Goal: Find contact information: Find contact information

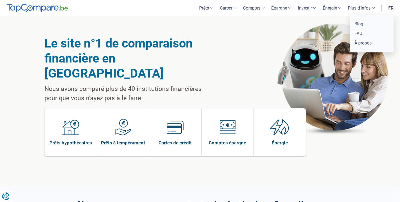
click at [367, 8] on link "Plus d'infos" at bounding box center [362, 8] width 34 height 16
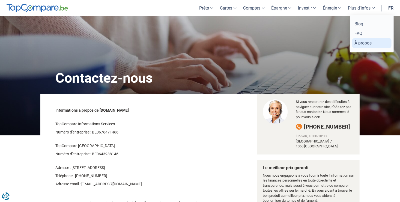
click at [365, 42] on link "À propos" at bounding box center [372, 43] width 39 height 10
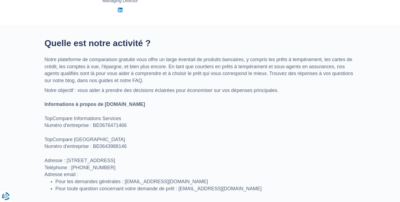
scroll to position [218, 0]
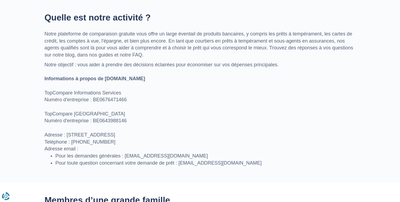
drag, startPoint x: 68, startPoint y: 134, endPoint x: 196, endPoint y: 135, distance: 127.3
click at [196, 135] on p "Notre objectif : vous aider à prendre des décisions éclairées pour économiser s…" at bounding box center [200, 106] width 311 height 91
drag, startPoint x: 196, startPoint y: 135, endPoint x: 182, endPoint y: 134, distance: 13.9
copy p "[STREET_ADDRESS]"
drag, startPoint x: 218, startPoint y: 90, endPoint x: 188, endPoint y: 84, distance: 31.0
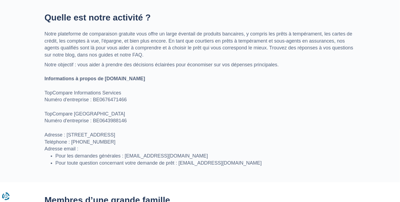
click at [218, 90] on p "Notre objectif : vous aider à prendre des décisions éclairées pour économiser s…" at bounding box center [200, 106] width 311 height 91
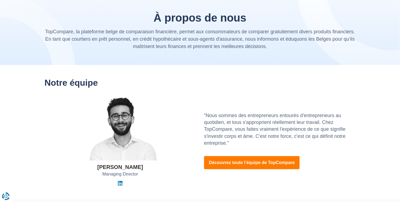
scroll to position [0, 0]
